Goal: Task Accomplishment & Management: Manage account settings

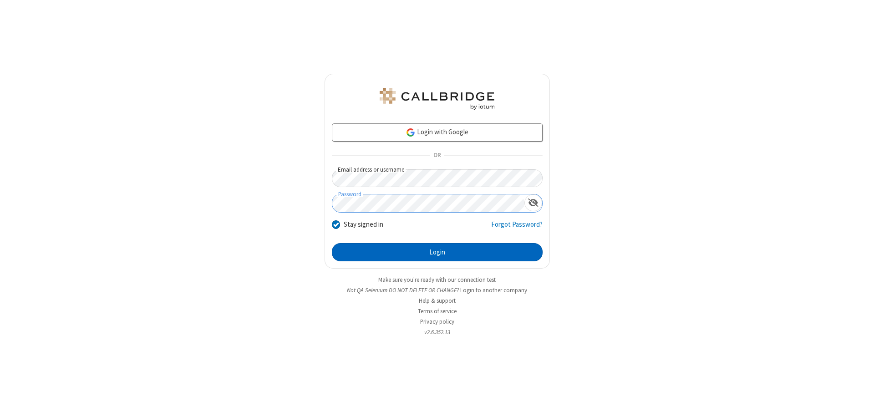
click at [437, 252] on button "Login" at bounding box center [437, 252] width 211 height 18
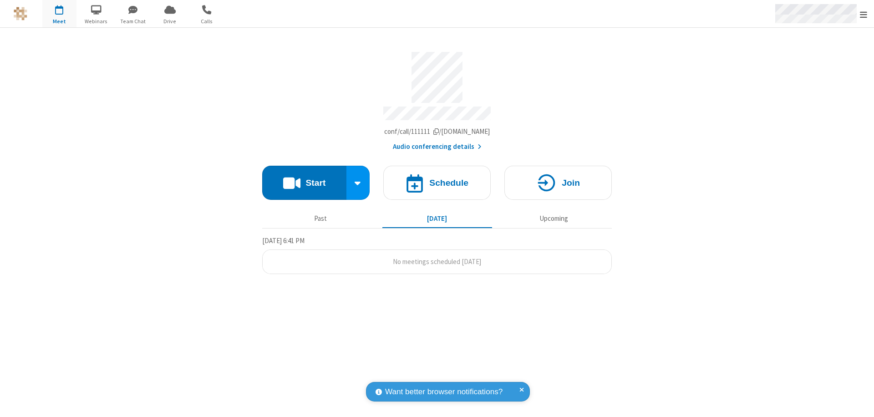
click at [864, 14] on span "Open menu" at bounding box center [863, 14] width 7 height 9
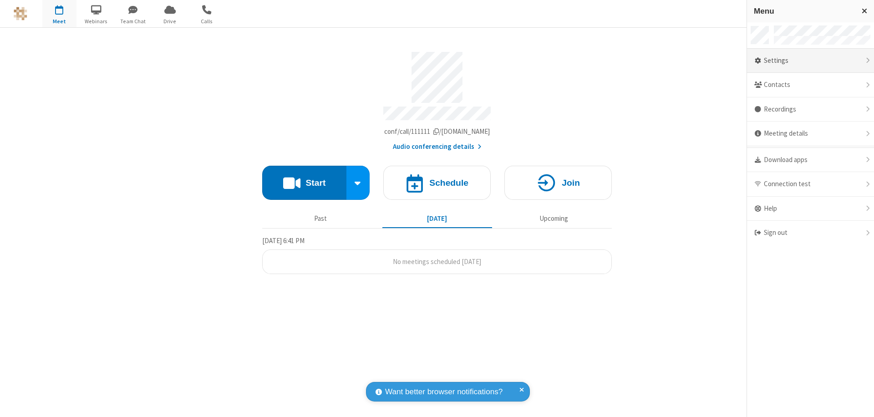
click at [810, 61] on div "Settings" at bounding box center [810, 61] width 127 height 25
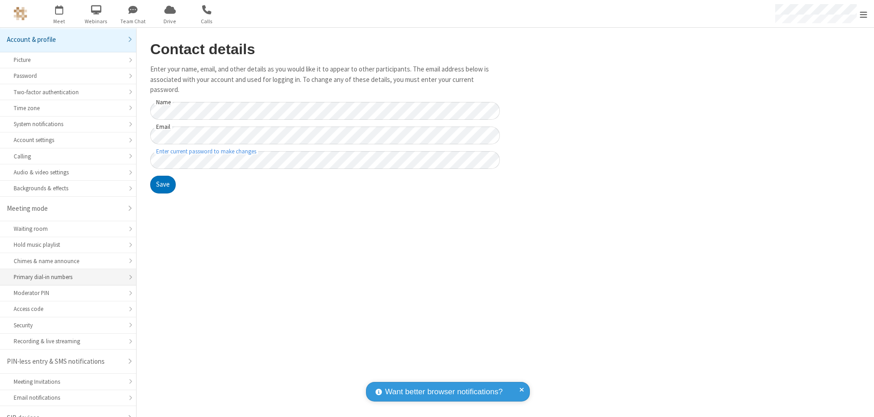
click at [65, 273] on div "Primary dial-in numbers" at bounding box center [68, 277] width 109 height 9
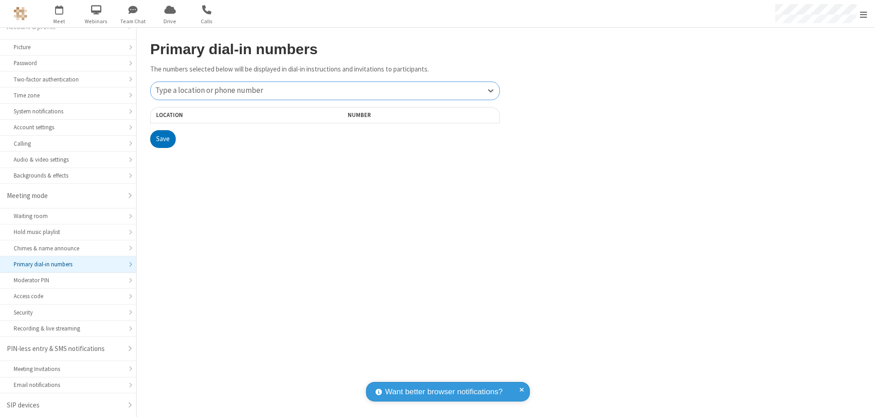
click at [325, 91] on div "Type a location or phone number" at bounding box center [325, 91] width 349 height 18
type input "[PHONE_NUMBER]"
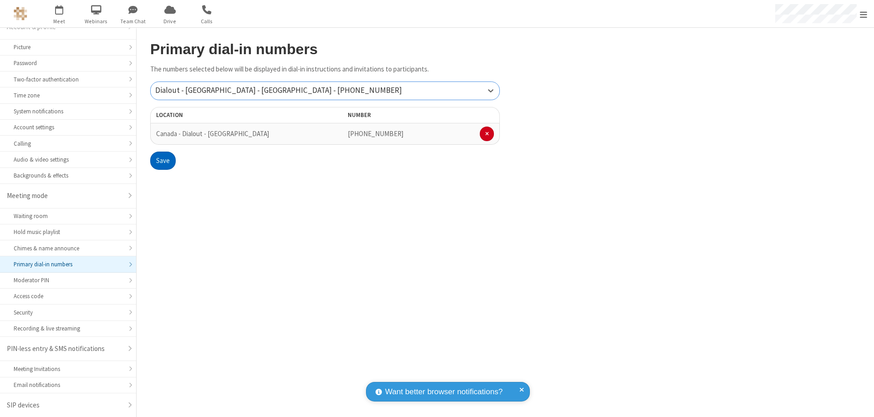
click at [163, 161] on button "Save" at bounding box center [162, 161] width 25 height 18
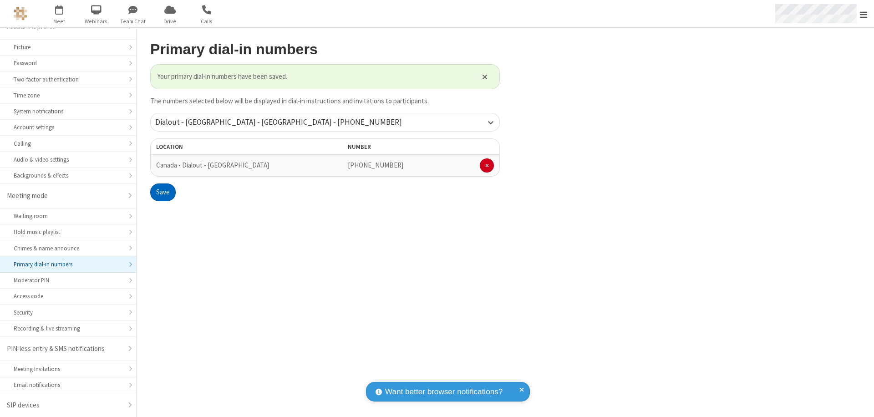
click at [864, 14] on span "Open menu" at bounding box center [863, 14] width 7 height 9
click at [59, 14] on span "button" at bounding box center [59, 9] width 34 height 15
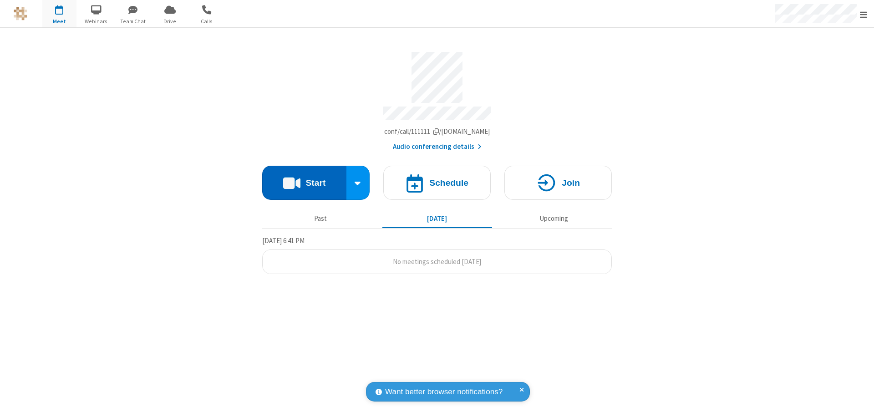
click at [304, 178] on button "Start" at bounding box center [304, 183] width 84 height 34
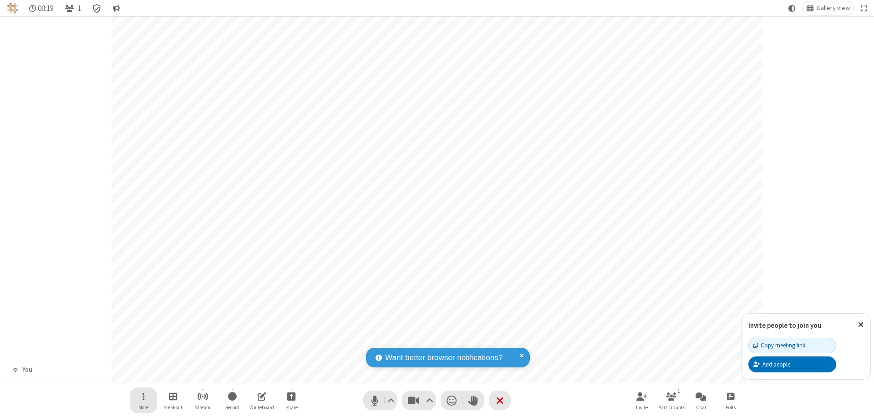
click at [143, 396] on span "Open menu" at bounding box center [143, 396] width 2 height 11
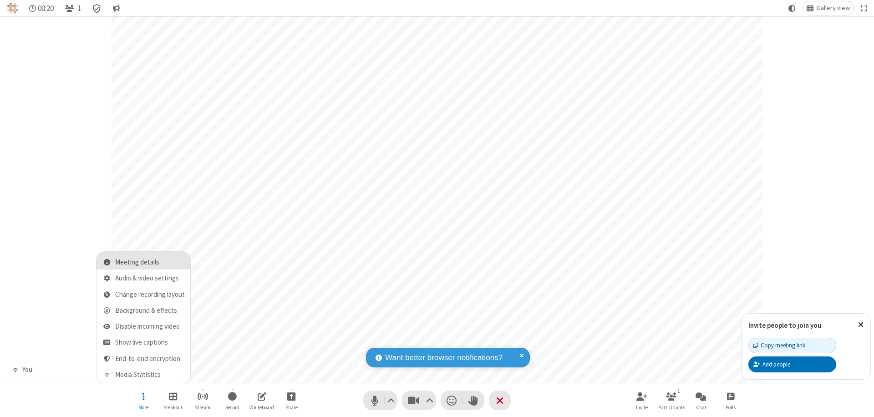
click at [150, 262] on span "Meeting details" at bounding box center [150, 263] width 70 height 8
